Goal: Contribute content

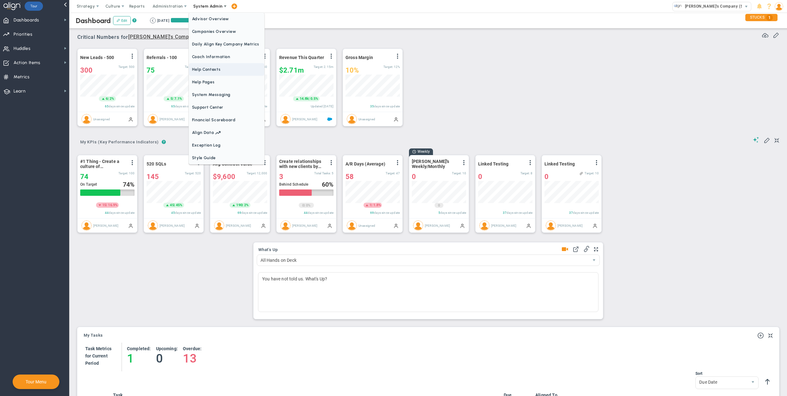
click at [218, 69] on span "Help Contexts" at bounding box center [226, 69] width 75 height 13
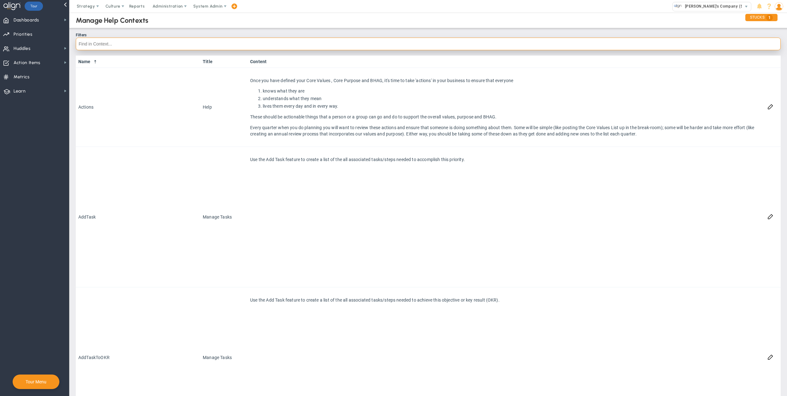
click at [194, 46] on input "text" at bounding box center [428, 44] width 705 height 13
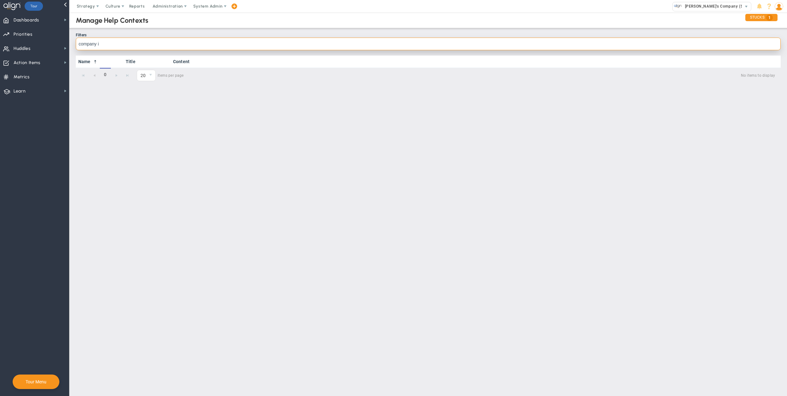
click at [194, 46] on input "company i" at bounding box center [428, 44] width 705 height 13
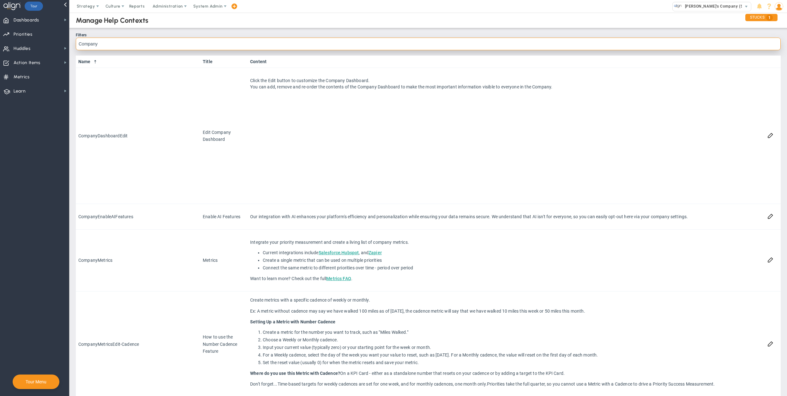
scroll to position [254, 0]
click at [215, 45] on input "Company" at bounding box center [428, 44] width 705 height 13
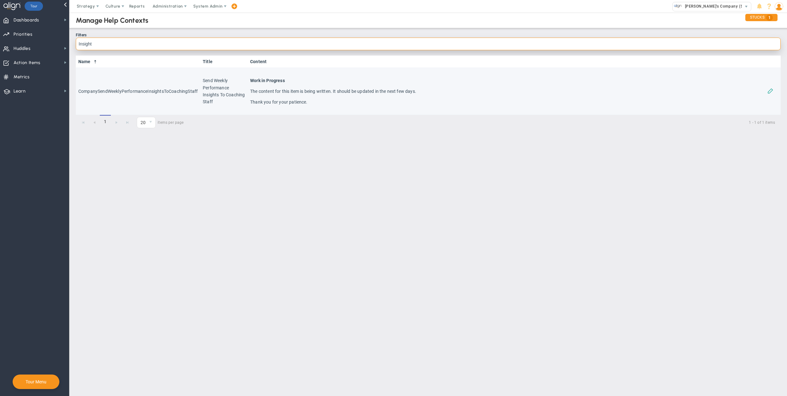
type input "Insight"
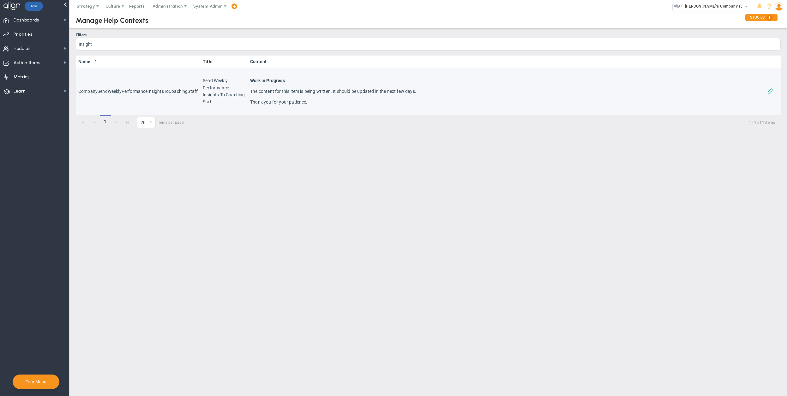
click at [771, 92] on span at bounding box center [770, 90] width 6 height 6
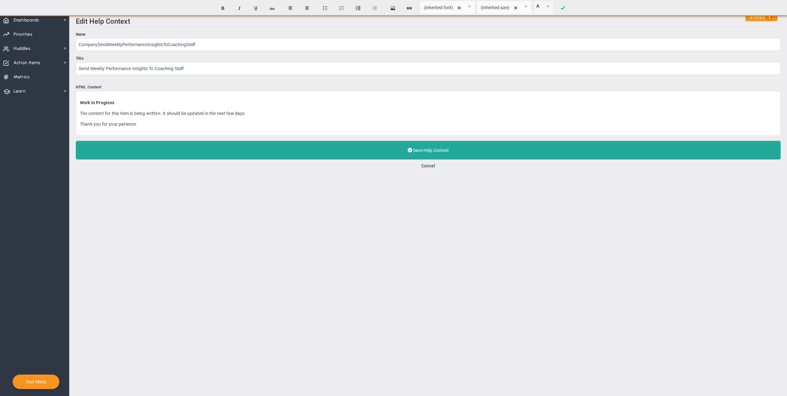
drag, startPoint x: 148, startPoint y: 126, endPoint x: 57, endPoint y: 98, distance: 94.9
click at [57, 98] on div "Dashboards Dashboards My Dashboard Company Dashboard" at bounding box center [393, 204] width 787 height 383
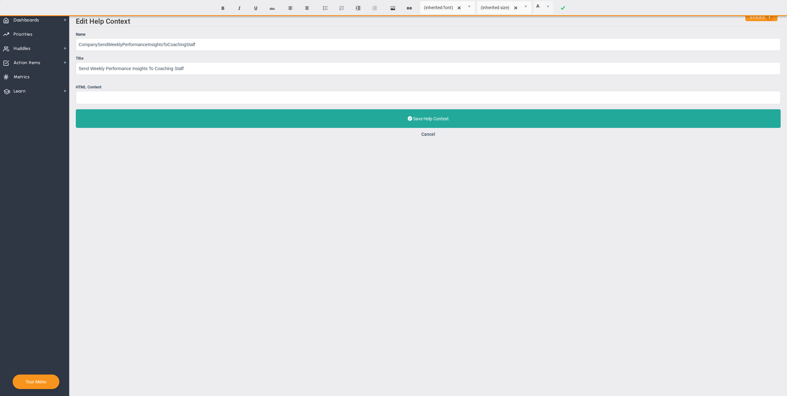
paste div
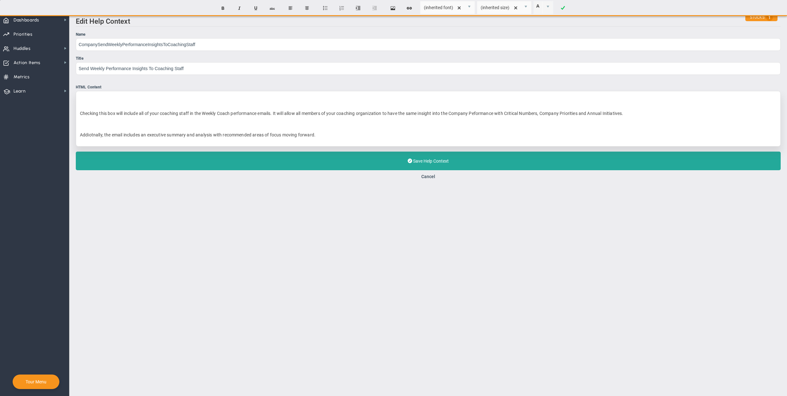
click at [80, 114] on p "Checking this box will include all of your coaching staff in the Weekly Coach p…" at bounding box center [428, 113] width 696 height 6
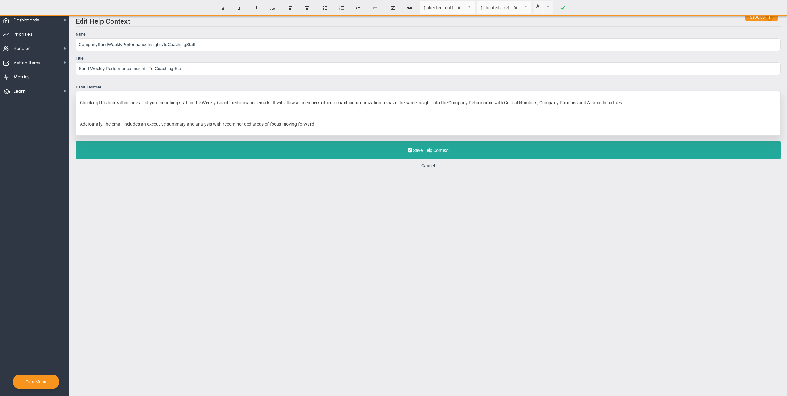
click at [154, 110] on p "﻿" at bounding box center [428, 113] width 696 height 6
click at [292, 101] on p "﻿ Checking this box will include all of your coaching staff in the Weekly Coach…" at bounding box center [428, 102] width 696 height 6
click at [299, 103] on p "﻿Checking this box will include all of your coaching staff in the Weekly Coach …" at bounding box center [428, 102] width 696 height 6
click at [368, 108] on div "﻿Checking this box will include all of your coaching staff in the Weekly Coach …" at bounding box center [428, 113] width 705 height 45
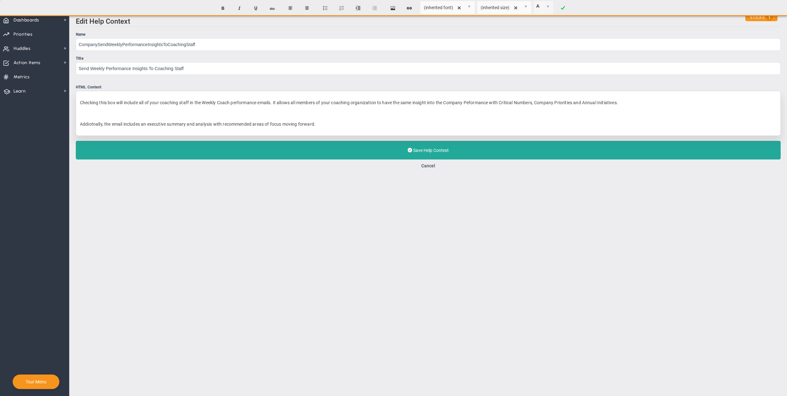
click at [491, 103] on p "﻿Checking this box will include all of your coaching staff in the Weekly Coach …" at bounding box center [428, 102] width 696 height 6
click at [560, 123] on p "Addiotnally, the email includes an executive summary and analysis with recommen…" at bounding box center [428, 124] width 696 height 6
click at [460, 101] on p "﻿Checking this box will include all of your coaching staff in the Weekly Coach …" at bounding box center [428, 102] width 696 height 6
click at [241, 105] on p "﻿Checking this box will include all of your coaching staff in the Weekly Coach …" at bounding box center [428, 102] width 696 height 6
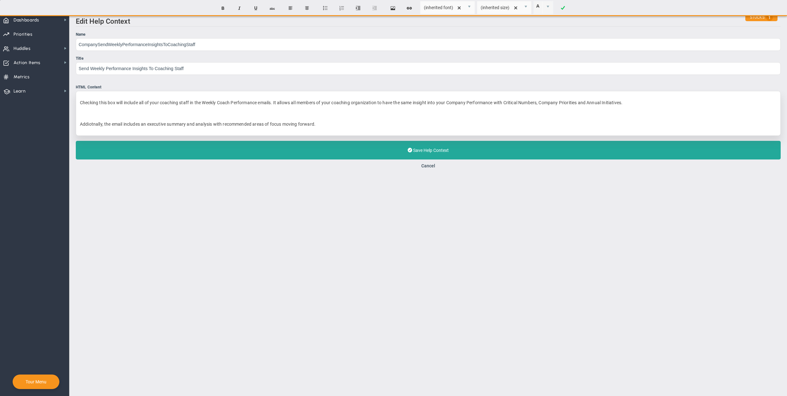
click at [326, 126] on p "Addiotnally, the email includes an executive summary and analysis with recommen…" at bounding box center [428, 124] width 696 height 6
click at [356, 102] on p "﻿Checking this box will include all of your coaching staff in the Weekly Coach …" at bounding box center [428, 102] width 696 height 6
click at [317, 108] on div "﻿Checking this box will include all of your coaching staff in the Weekly Coach …" at bounding box center [428, 113] width 705 height 45
click at [368, 114] on p "﻿" at bounding box center [428, 113] width 696 height 6
click at [470, 96] on div "﻿Checking this box will include all of your coaching staff in the Weekly Coach …" at bounding box center [428, 113] width 705 height 45
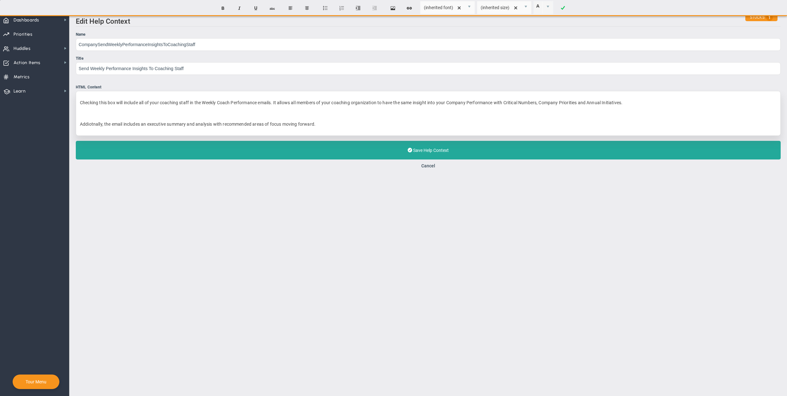
click at [444, 124] on p "Addiotnally, the email includes an executive summary and analysis with recommen…" at bounding box center [428, 124] width 696 height 6
click at [460, 101] on p "﻿Checking this box will include all of your coaching staff in the Weekly Coach …" at bounding box center [428, 102] width 696 height 6
click at [466, 101] on p "﻿Checking this box will include all of your coaching staff in the Weekly Coach …" at bounding box center [428, 102] width 696 height 6
click at [492, 123] on p "Addiotnally, the email includes an executive summary and analysis with recommen…" at bounding box center [428, 124] width 696 height 6
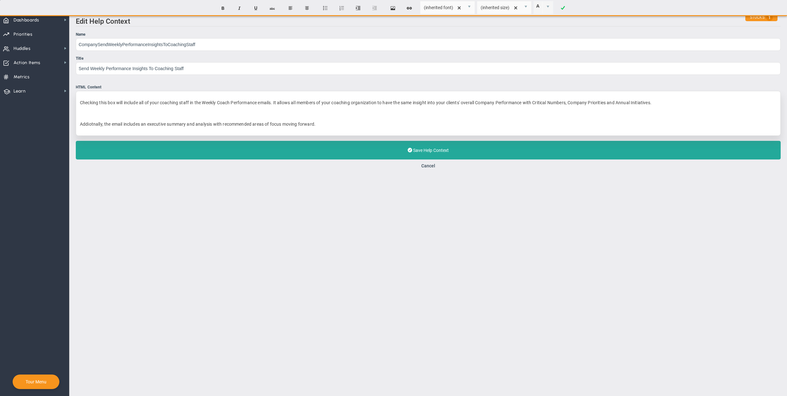
click at [516, 98] on div "﻿Checking this box will include all of your coaching staff in the Weekly Coach …" at bounding box center [428, 113] width 705 height 45
click at [504, 127] on p "Addiotnally, the email includes an executive summary and analysis with recommen…" at bounding box center [428, 124] width 696 height 6
click at [146, 111] on p "﻿" at bounding box center [428, 113] width 696 height 6
click at [479, 102] on p "﻿Checking this box will include all of your coaching staff in the Weekly Coach …" at bounding box center [428, 102] width 696 height 6
click at [423, 116] on p "﻿" at bounding box center [428, 113] width 696 height 6
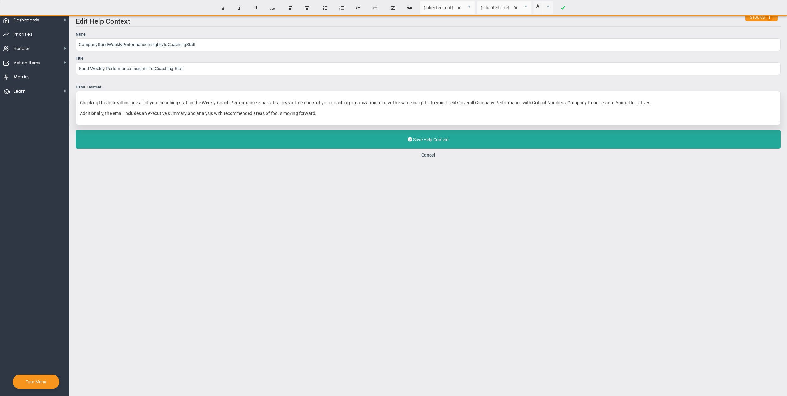
click at [285, 104] on p "﻿Checking this box will include all of your coaching staff in the Weekly Coach …" at bounding box center [428, 102] width 696 height 6
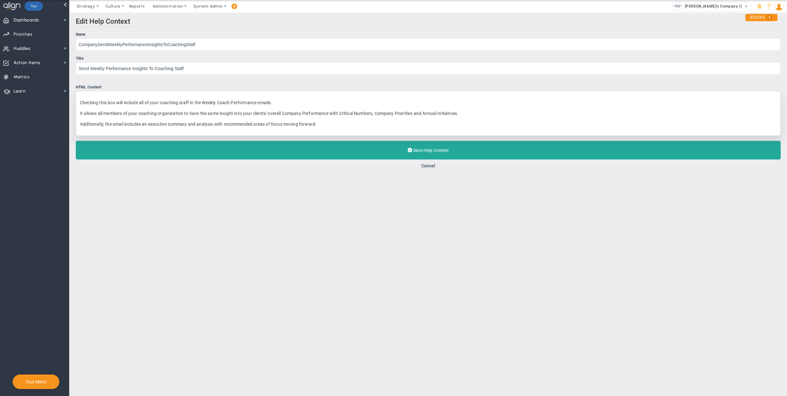
click at [369, 215] on main "Edit Help Context Name CompanySendWeeklyPerformanceInsightsToCoachingStaff Titl…" at bounding box center [427, 204] width 717 height 383
click at [344, 110] on div "﻿Checking this box will include all of your coaching staff in the Weekly Coach …" at bounding box center [428, 113] width 705 height 45
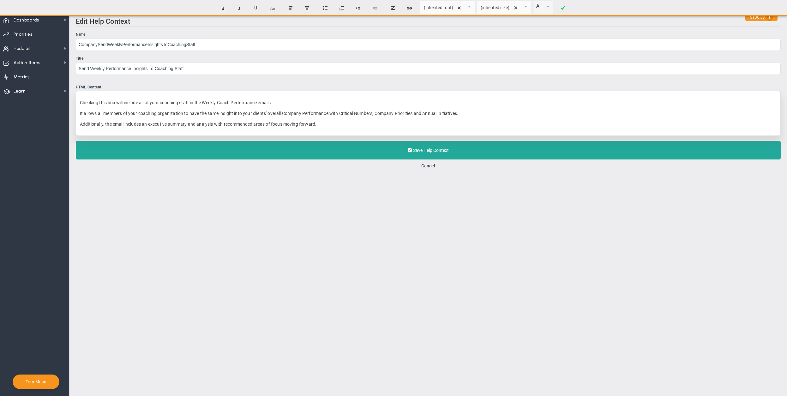
click at [342, 104] on p "﻿Checking this box will include all of your coaching staff in the Weekly Coach …" at bounding box center [428, 102] width 696 height 6
click at [276, 113] on p "It allows all members of your coaching organization to have the same insight in…" at bounding box center [428, 113] width 696 height 6
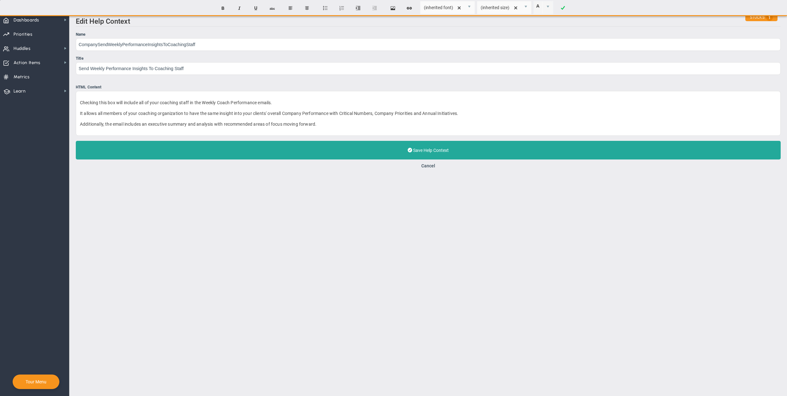
click at [293, 171] on div "Edit Help Context Name CompanySendWeeklyPerformanceInsightsToCoachingStaff Titl…" at bounding box center [427, 93] width 717 height 161
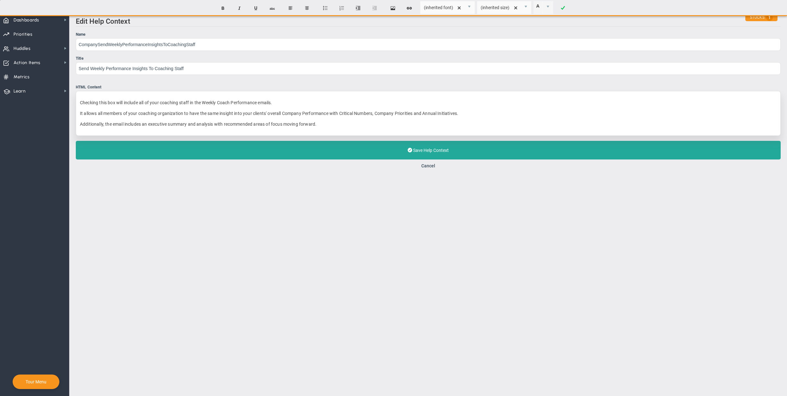
click at [276, 114] on p "It allows all members of your coaching organization to have the same insight in…" at bounding box center [428, 113] width 696 height 6
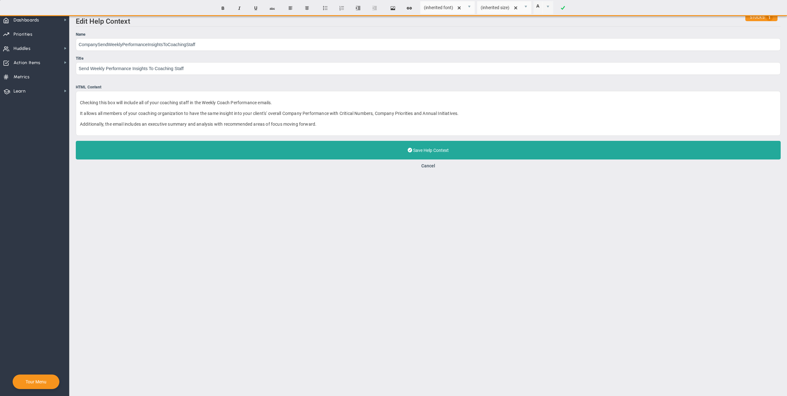
click at [296, 165] on div "Cancel" at bounding box center [428, 166] width 705 height 6
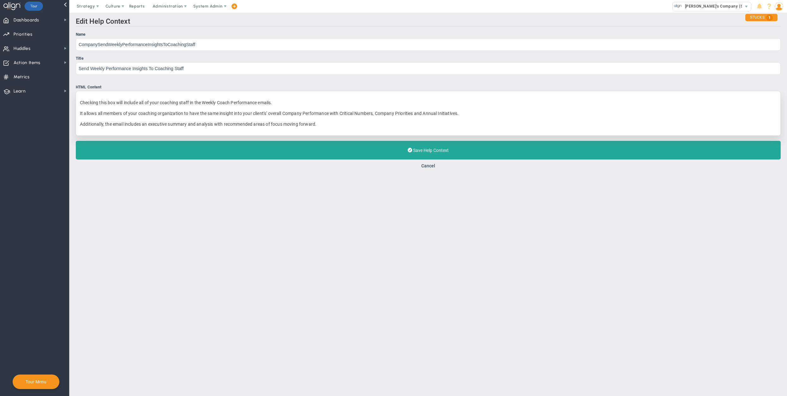
click at [278, 113] on p "It allows all members of your coaching organization to have the same insight in…" at bounding box center [428, 113] width 696 height 6
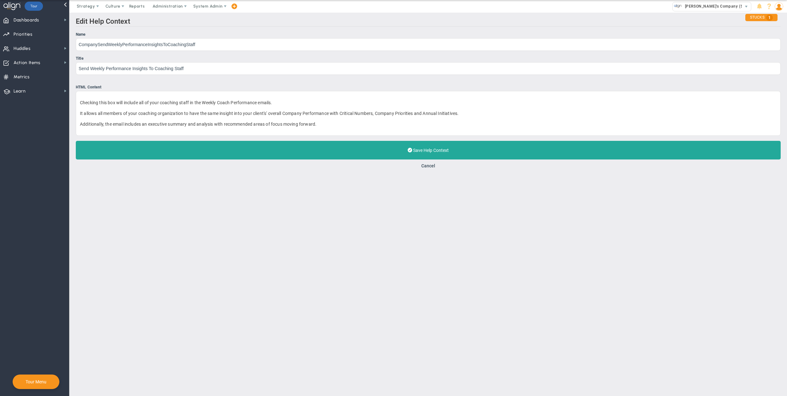
click at [386, 215] on main "Edit Help Context Name CompanySendWeeklyPerformanceInsightsToCoachingStaff Titl…" at bounding box center [427, 204] width 717 height 383
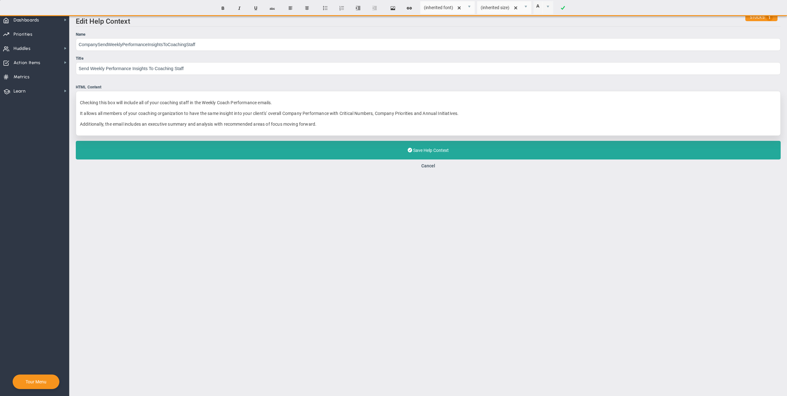
click at [278, 113] on p "It allows all members of your coaching organization to have the same insight in…" at bounding box center [428, 113] width 696 height 6
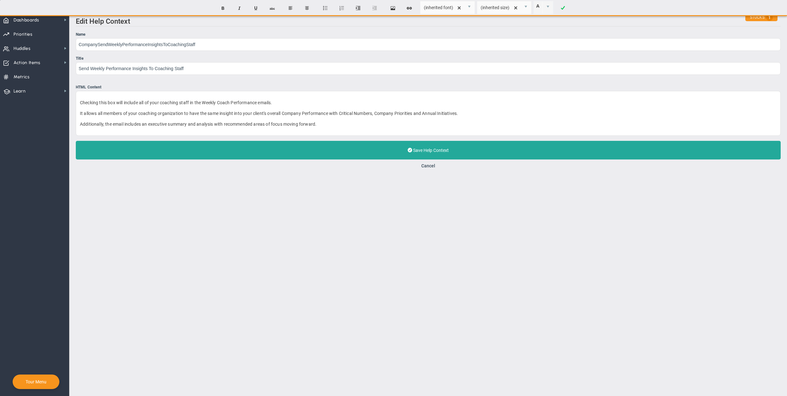
click at [321, 200] on main "Edit Help Context Name CompanySendWeeklyPerformanceInsightsToCoachingStaff Titl…" at bounding box center [427, 204] width 717 height 383
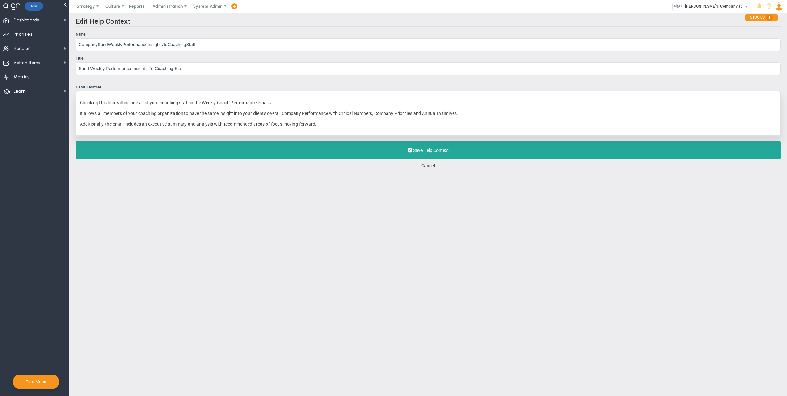
click at [275, 113] on p "It allows all members of your coaching organization to have the same insight in…" at bounding box center [428, 113] width 696 height 6
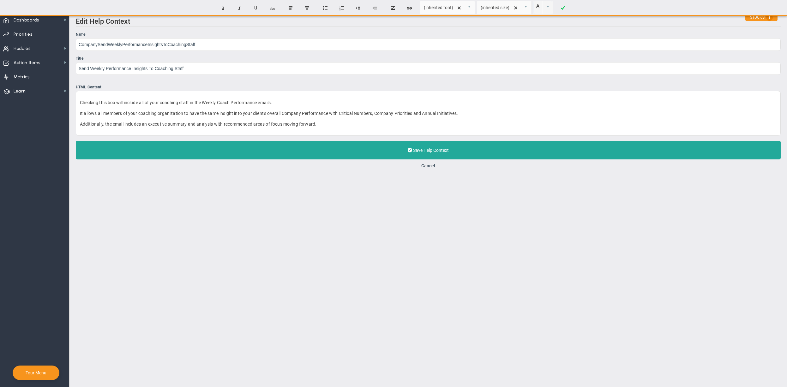
click at [250, 200] on main "Edit Help Context Name CompanySendWeeklyPerformanceInsightsToCoachingStaff Titl…" at bounding box center [427, 200] width 717 height 374
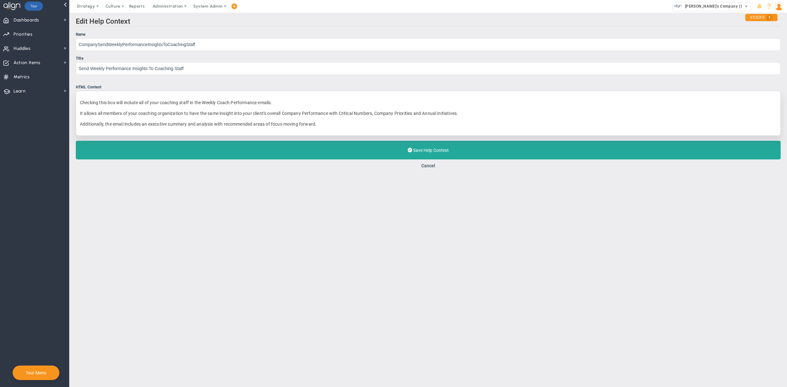
click at [270, 113] on p "It allows all members of your coaching organization to have the same insight in…" at bounding box center [428, 113] width 696 height 6
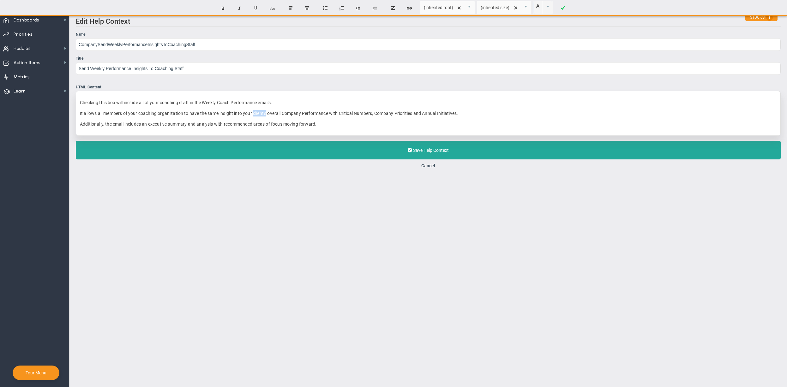
click at [270, 113] on p "It allows all members of your coaching organization to have the same insight in…" at bounding box center [428, 113] width 696 height 6
click at [257, 116] on p "It allows all members of your coaching organization to have the same insight in…" at bounding box center [428, 113] width 696 height 6
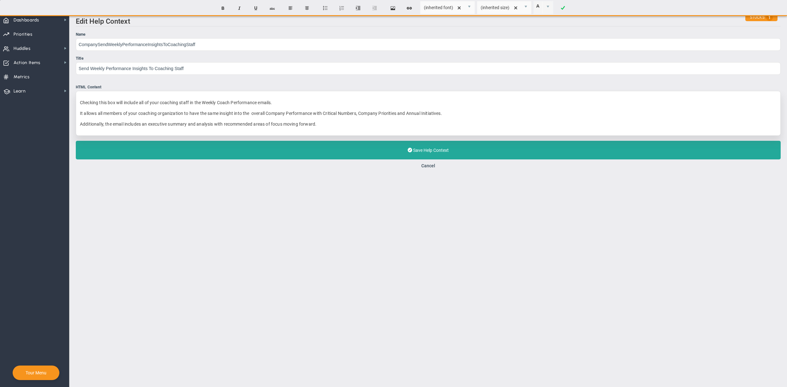
click at [481, 118] on div "﻿Checking this box will include all of your coaching staff in the Weekly Coach …" at bounding box center [428, 113] width 705 height 45
click at [468, 118] on div "﻿Checking this box will include all of your coaching staff in the Weekly Coach …" at bounding box center [428, 113] width 705 height 45
click at [467, 115] on p "It allows all members of your coaching organization to have the same insight in…" at bounding box center [428, 113] width 696 height 6
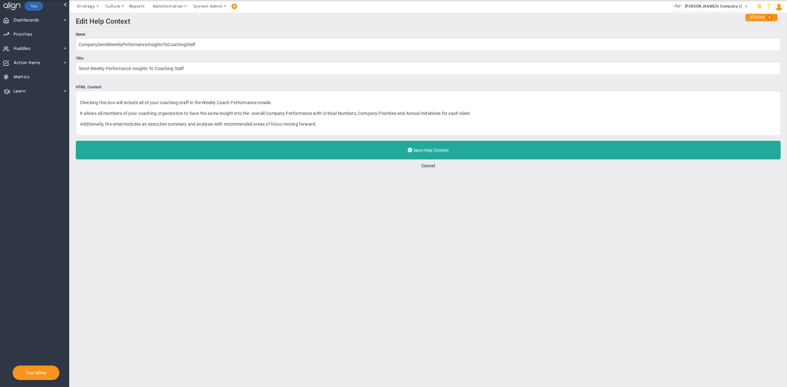
click at [327, 234] on main "Edit Help Context Name CompanySendWeeklyPerformanceInsightsToCoachingStaff Titl…" at bounding box center [427, 200] width 717 height 374
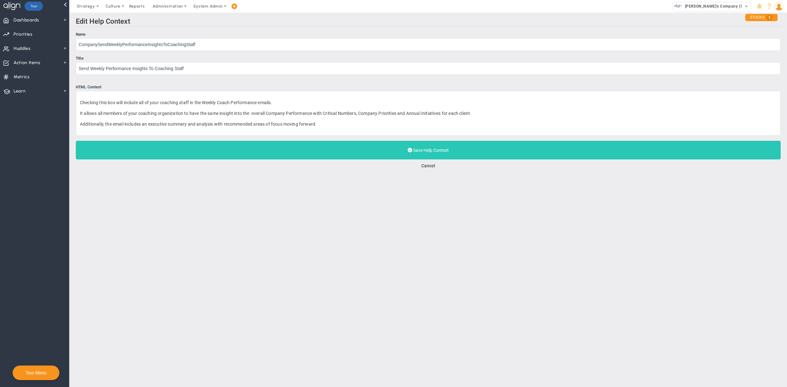
click at [276, 146] on button "Save Help Context" at bounding box center [428, 150] width 705 height 19
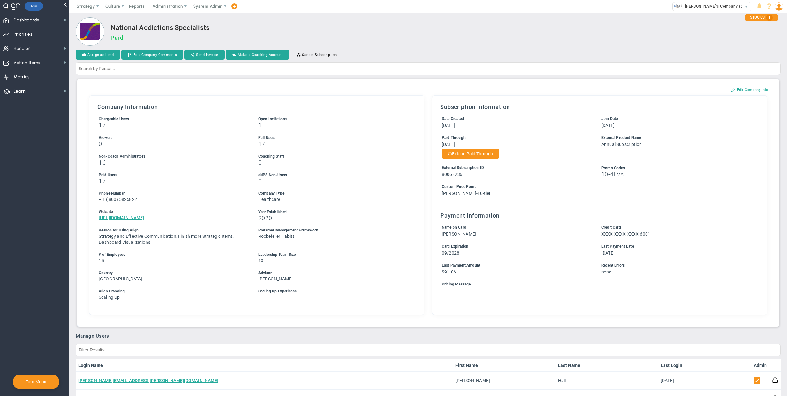
scroll to position [227, 0]
